Goal: Information Seeking & Learning: Learn about a topic

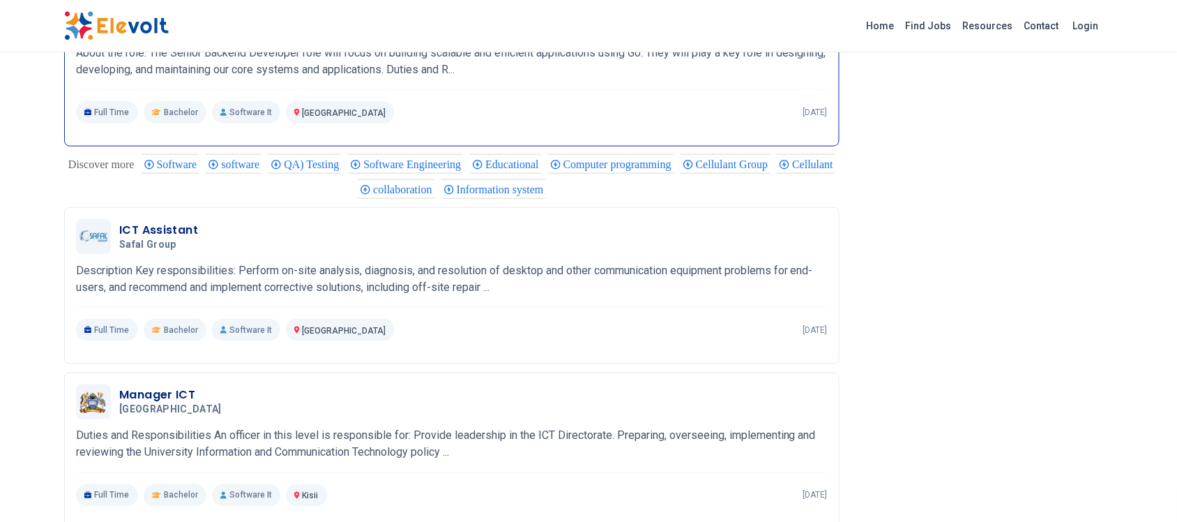
scroll to position [2005, 0]
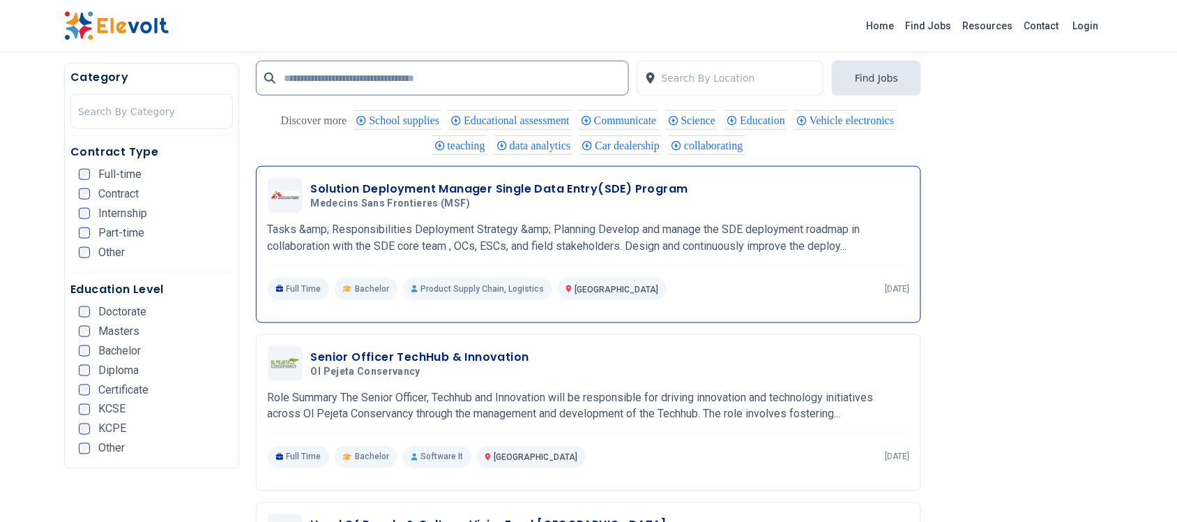
scroll to position [1918, 0]
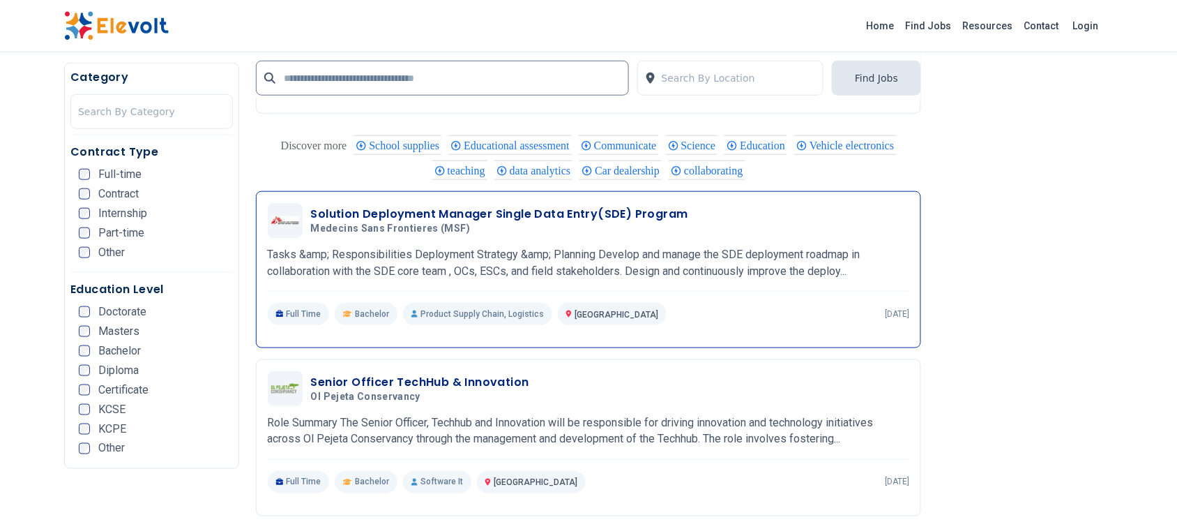
click at [384, 218] on h3 "Solution Deployment Manager Single Data Entry(SDE) Program" at bounding box center [499, 214] width 377 height 17
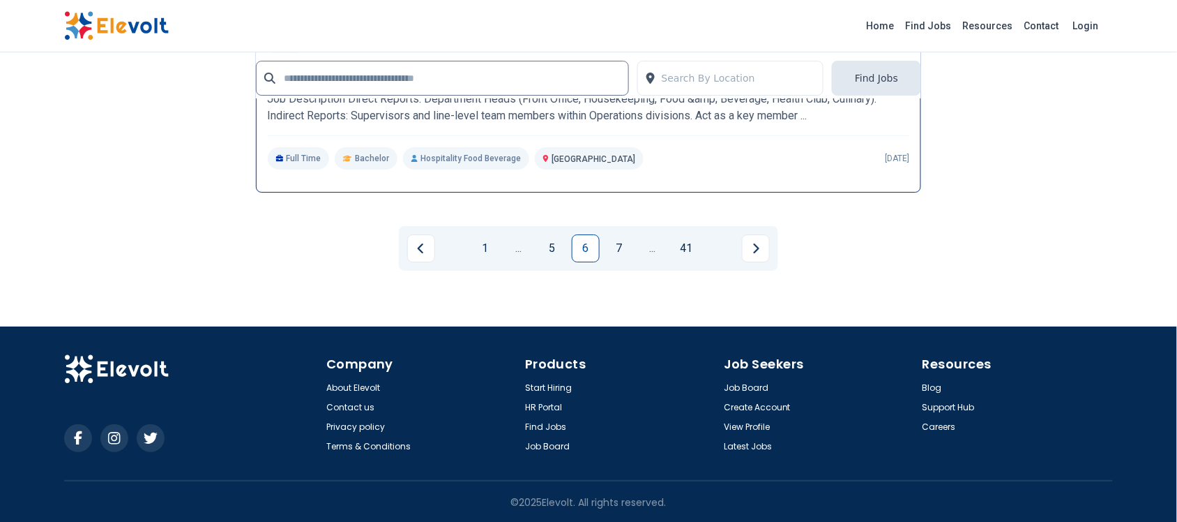
scroll to position [2986, 0]
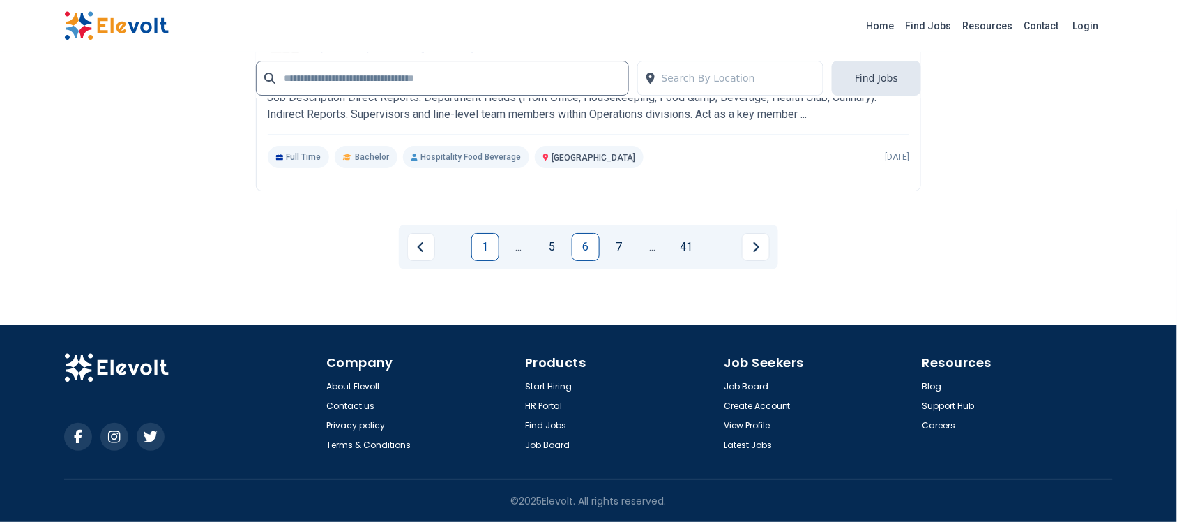
click at [480, 245] on link "1" at bounding box center [485, 247] width 28 height 28
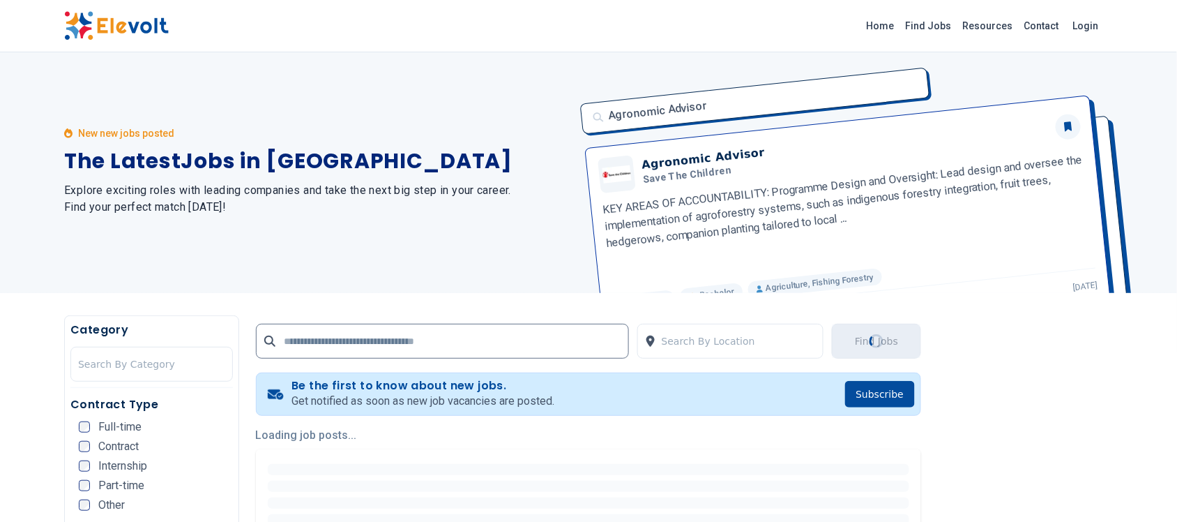
scroll to position [0, 0]
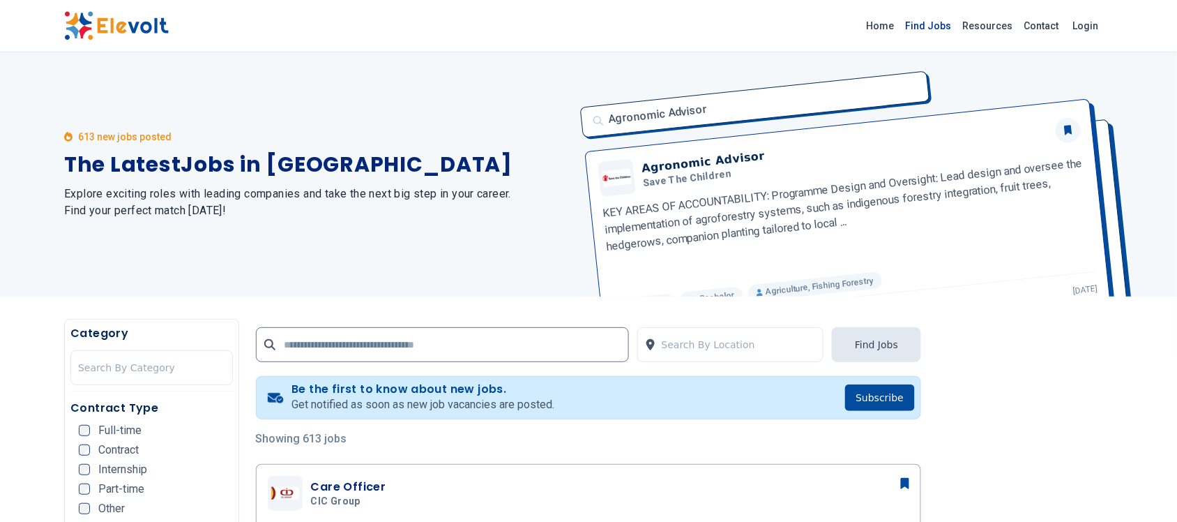
click at [938, 28] on link "Find Jobs" at bounding box center [928, 26] width 57 height 22
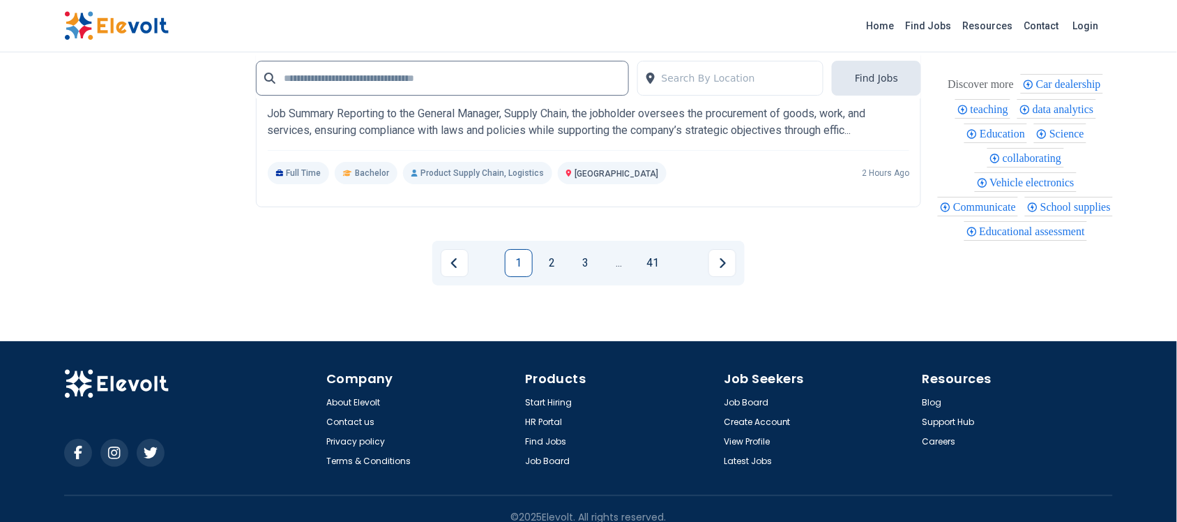
scroll to position [2986, 0]
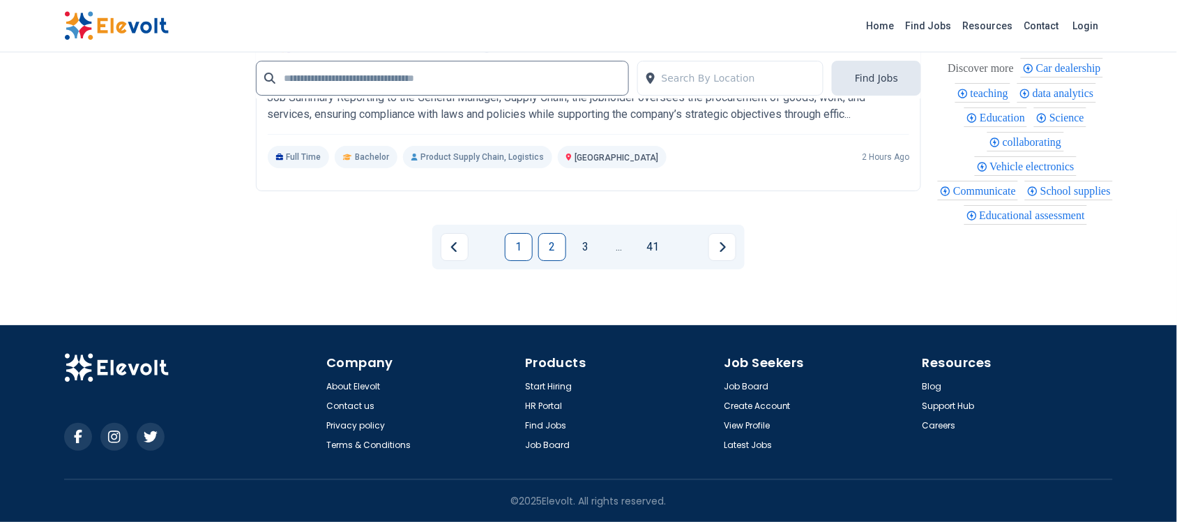
click at [547, 239] on link "2" at bounding box center [552, 247] width 28 height 28
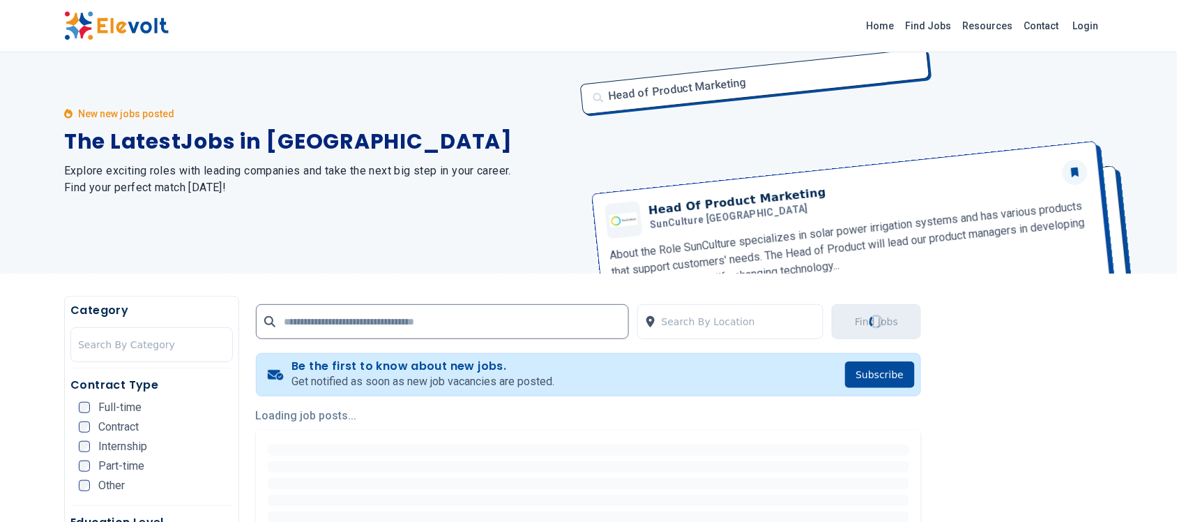
scroll to position [0, 0]
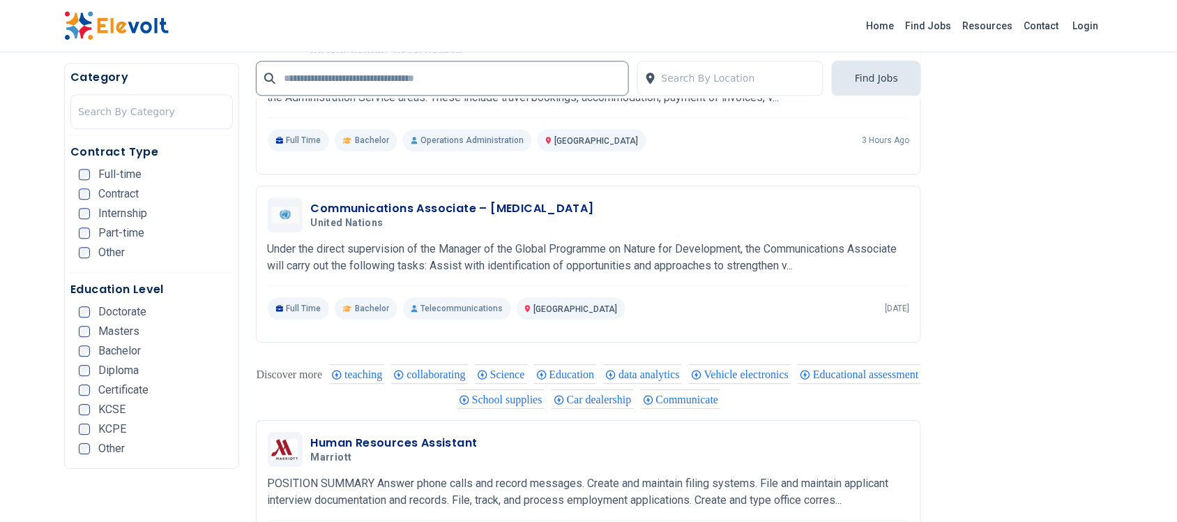
scroll to position [959, 0]
